Goal: Information Seeking & Learning: Check status

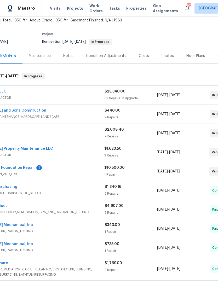
scroll to position [30, 33]
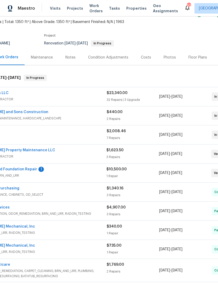
click at [22, 168] on link "H2O Proof and Foundation Repair" at bounding box center [6, 169] width 62 height 4
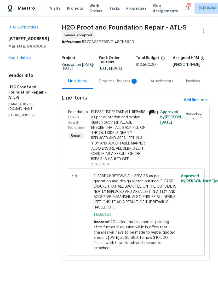
click at [102, 83] on div "Progress Updates 1" at bounding box center [118, 81] width 39 height 5
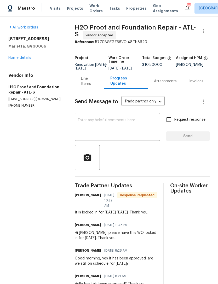
click at [117, 130] on textarea at bounding box center [117, 127] width 79 height 18
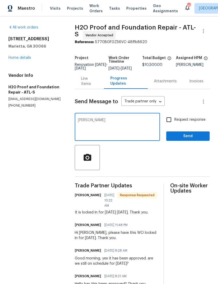
type textarea "Ty"
click at [170, 120] on input "Request response" at bounding box center [168, 119] width 11 height 11
checkbox input "true"
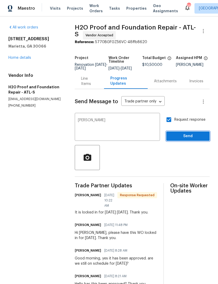
click at [188, 139] on span "Send" at bounding box center [187, 136] width 35 height 7
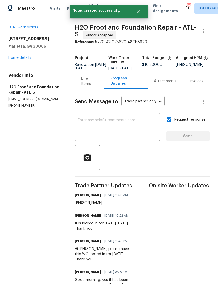
click at [20, 58] on link "Home details" at bounding box center [19, 58] width 23 height 4
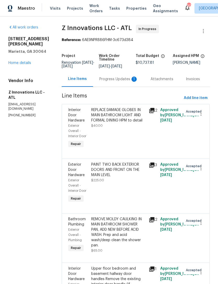
click at [115, 82] on div "Progress Updates 1" at bounding box center [118, 79] width 39 height 5
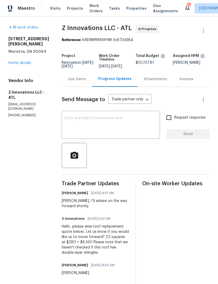
click at [17, 61] on link "Home details" at bounding box center [19, 63] width 23 height 4
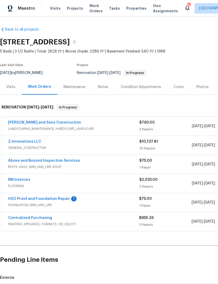
click at [49, 197] on link "H2O Proof and Foundation Repair" at bounding box center [39, 199] width 62 height 4
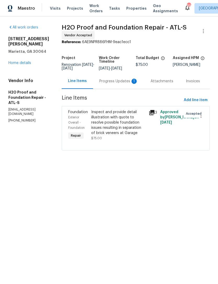
click at [108, 80] on div "Progress Updates 1" at bounding box center [118, 81] width 39 height 5
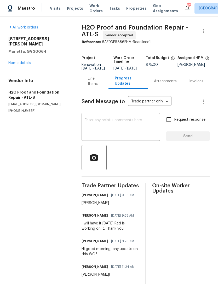
click at [18, 61] on link "Home details" at bounding box center [19, 63] width 23 height 4
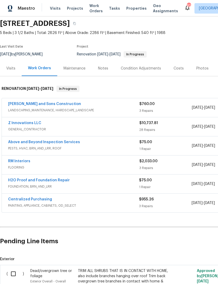
scroll to position [20, 0]
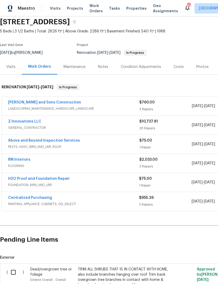
click at [13, 66] on div "Visits" at bounding box center [10, 66] width 9 height 5
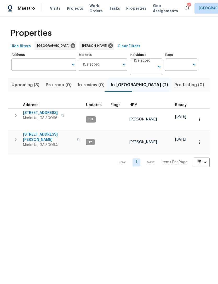
click at [210, 86] on span "Listed (13)" at bounding box center [220, 84] width 21 height 7
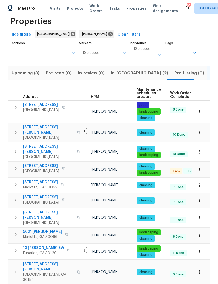
scroll to position [0, 20]
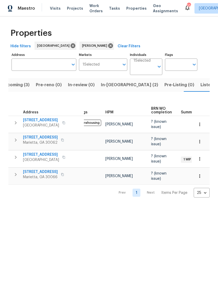
scroll to position [0, 9]
click at [112, 185] on td "[PERSON_NAME]" at bounding box center [126, 176] width 46 height 17
click at [116, 89] on button "In-[GEOGRAPHIC_DATA] (2)" at bounding box center [129, 85] width 63 height 14
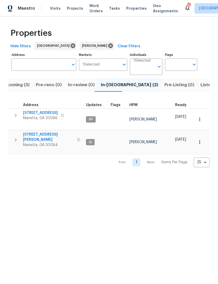
click at [21, 85] on span "Upcoming (3)" at bounding box center [16, 84] width 28 height 7
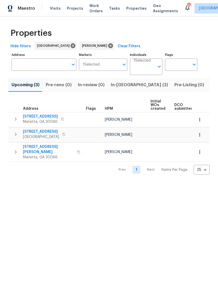
click at [119, 87] on span "In-[GEOGRAPHIC_DATA] (2)" at bounding box center [139, 84] width 57 height 7
